Goal: Check status: Check status

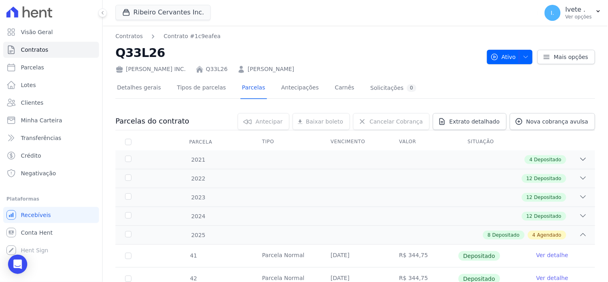
scroll to position [267, 0]
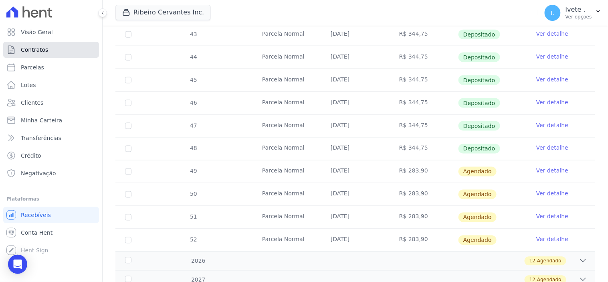
click at [52, 48] on link "Contratos" at bounding box center [51, 50] width 96 height 16
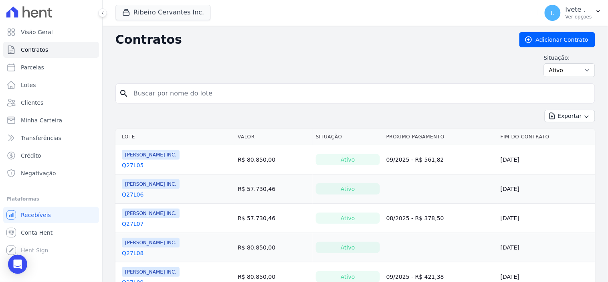
click at [161, 96] on input "search" at bounding box center [360, 93] width 463 height 16
type input "Q28L34"
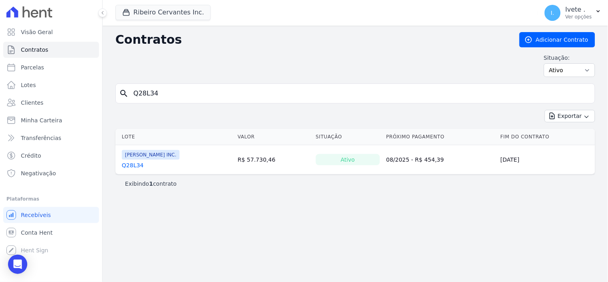
click at [127, 166] on link "Q28L34" at bounding box center [133, 165] width 22 height 8
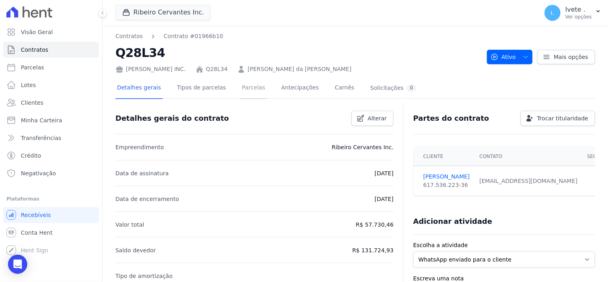
click at [242, 91] on link "Parcelas" at bounding box center [253, 88] width 26 height 21
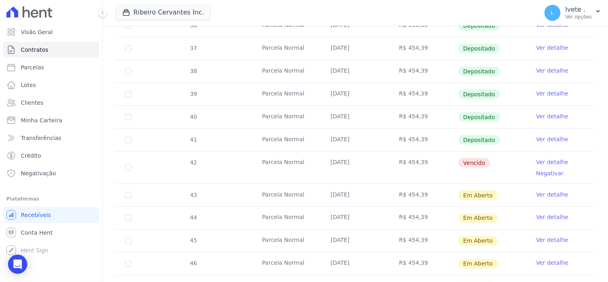
scroll to position [222, 0]
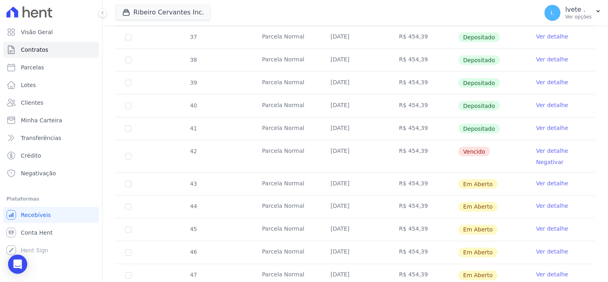
click at [536, 151] on link "Ver detalhe" at bounding box center [552, 151] width 32 height 8
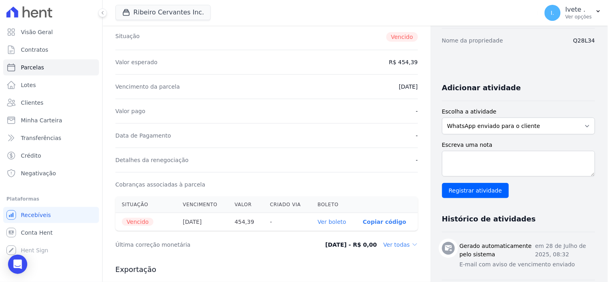
scroll to position [133, 0]
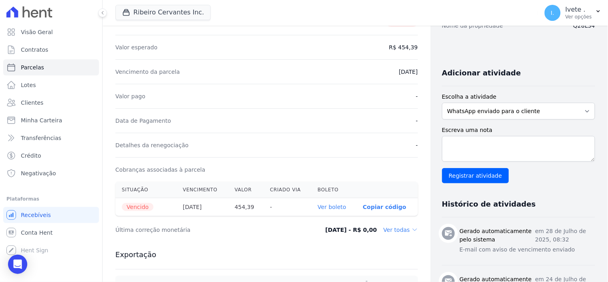
click at [325, 205] on link "Ver boleto" at bounding box center [332, 206] width 28 height 6
